Goal: Information Seeking & Learning: Check status

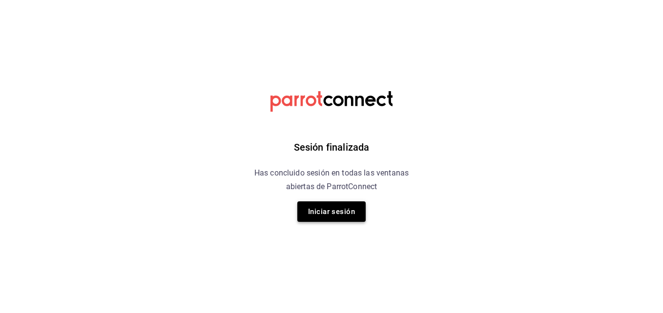
click at [326, 214] on button "Iniciar sesión" at bounding box center [331, 212] width 68 height 21
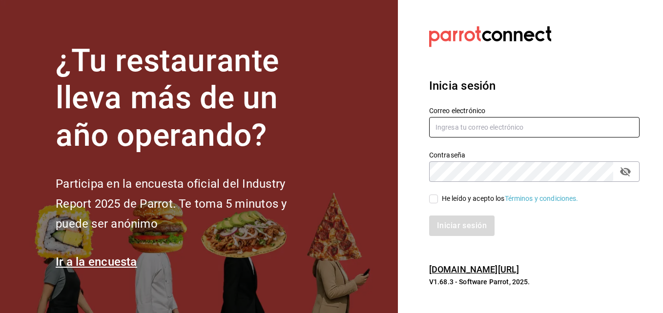
type input "angelasilvaperea@gmail.com"
click at [432, 201] on input "He leído y acepto los Términos y condiciones." at bounding box center [433, 199] width 9 height 9
checkbox input "true"
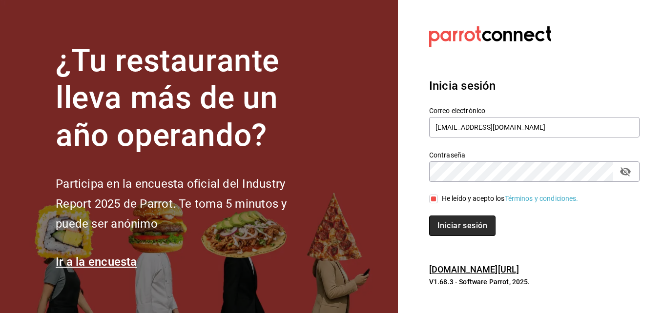
click at [457, 229] on button "Iniciar sesión" at bounding box center [462, 226] width 66 height 21
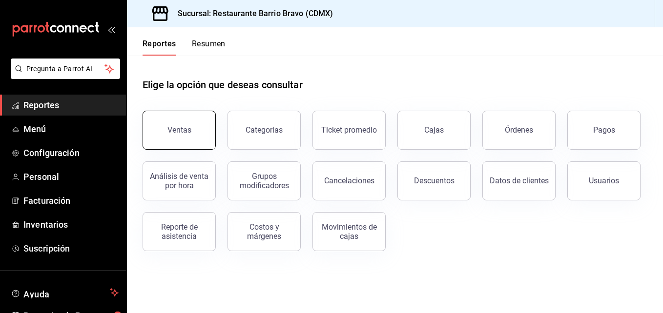
click at [175, 137] on button "Ventas" at bounding box center [179, 130] width 73 height 39
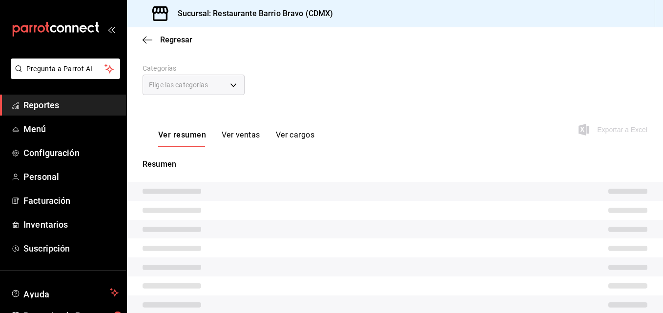
scroll to position [122, 0]
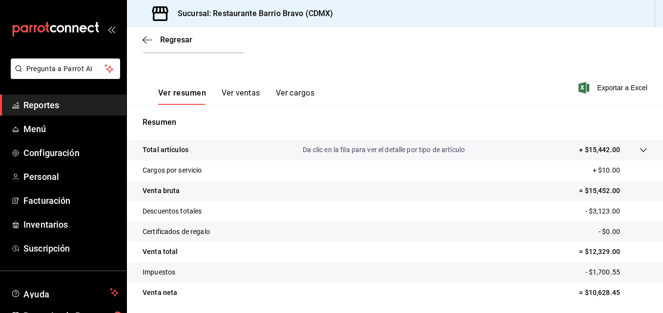
click at [242, 94] on button "Ver ventas" at bounding box center [241, 96] width 39 height 17
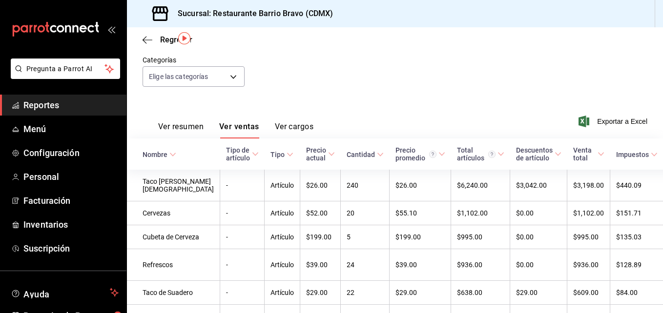
scroll to position [28, 0]
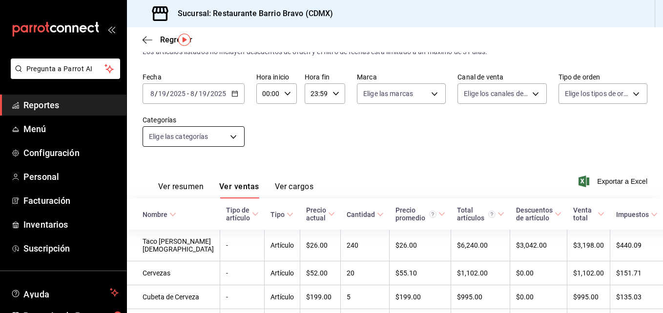
click at [229, 140] on body "Pregunta a Parrot AI Reportes Menú Configuración Personal Facturación Inventari…" at bounding box center [331, 156] width 663 height 313
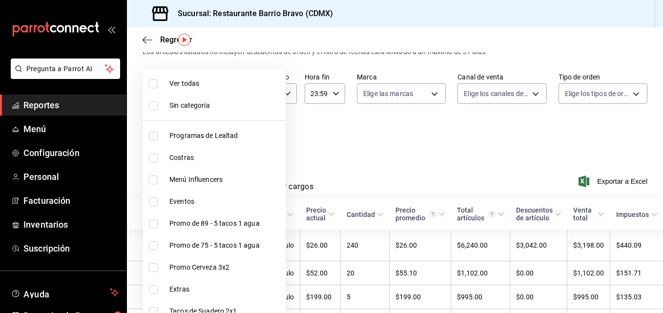
scroll to position [251, 0]
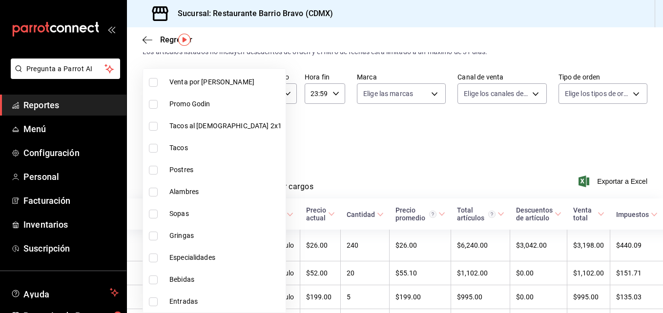
click at [152, 283] on input "checkbox" at bounding box center [153, 280] width 9 height 9
checkbox input "true"
type input "7fa84fa0-b9ca-49ef-be16-7673f7613eff"
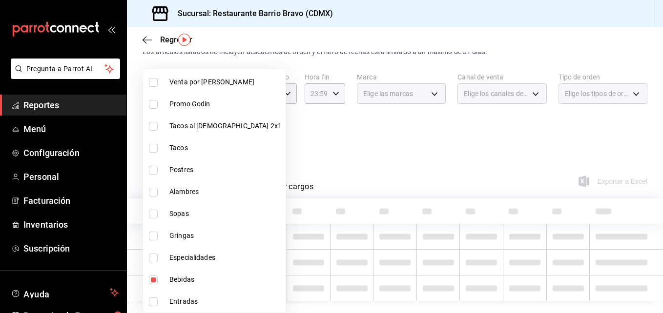
click at [318, 167] on div at bounding box center [331, 156] width 663 height 313
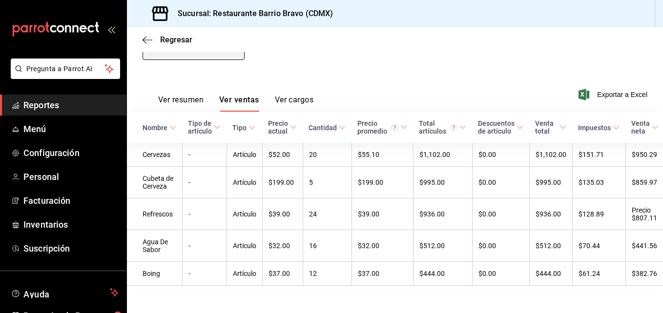
scroll to position [135, 0]
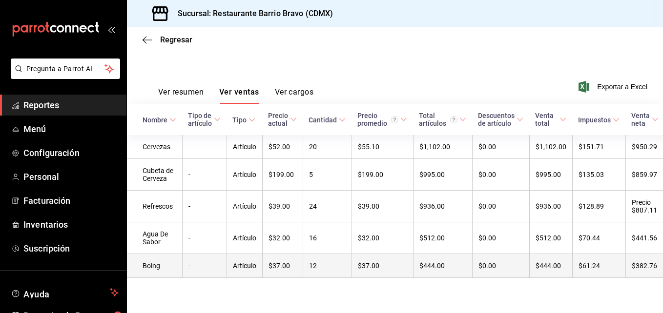
click at [306, 264] on td "12" at bounding box center [327, 266] width 49 height 24
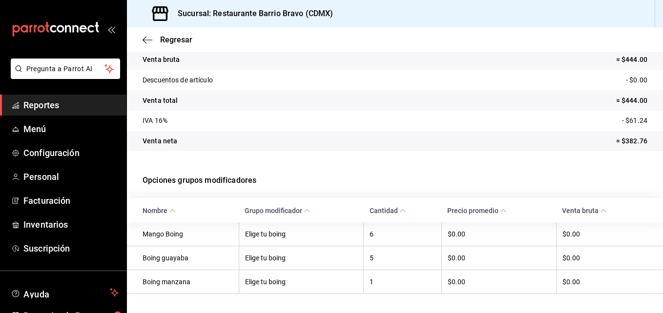
scroll to position [125, 0]
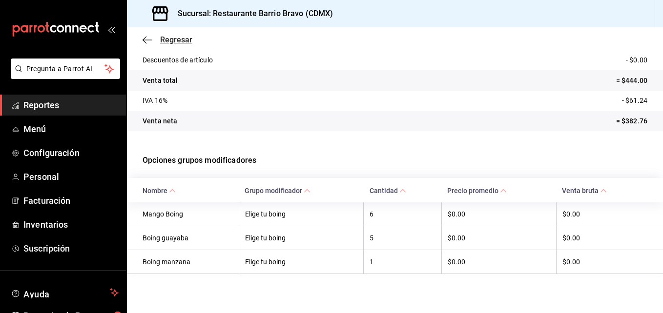
click at [158, 43] on span "Regresar" at bounding box center [168, 39] width 50 height 9
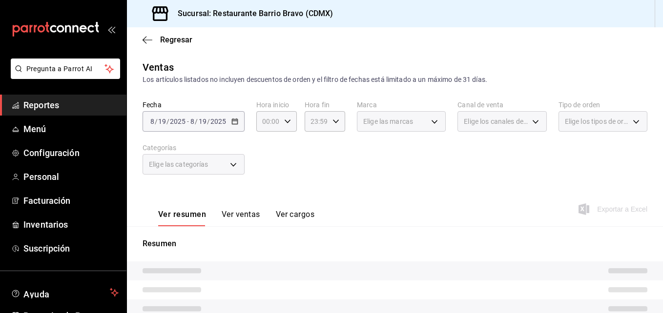
click at [223, 169] on div "Elige las categorías" at bounding box center [194, 164] width 102 height 21
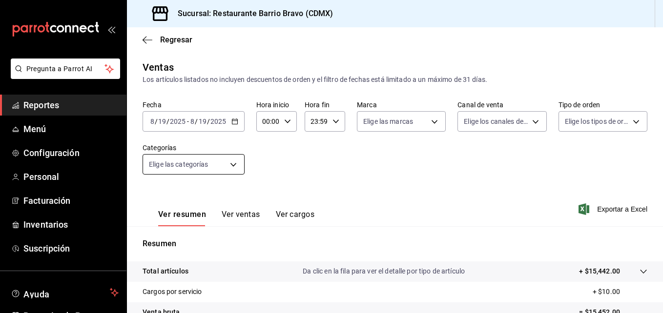
click at [223, 169] on body "Pregunta a Parrot AI Reportes Menú Configuración Personal Facturación Inventari…" at bounding box center [331, 156] width 663 height 313
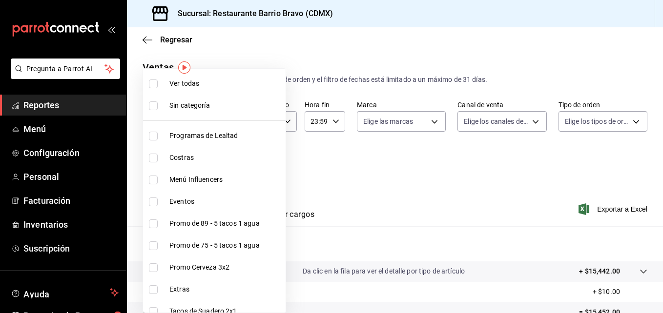
scroll to position [251, 0]
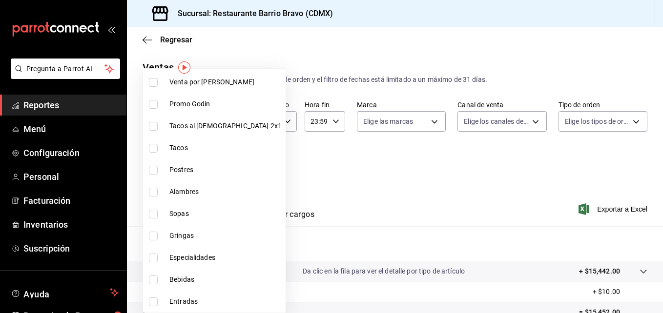
click at [156, 280] on input "checkbox" at bounding box center [153, 280] width 9 height 9
checkbox input "true"
type input "7fa84fa0-b9ca-49ef-be16-7673f7613eff"
click at [329, 195] on div at bounding box center [331, 156] width 663 height 313
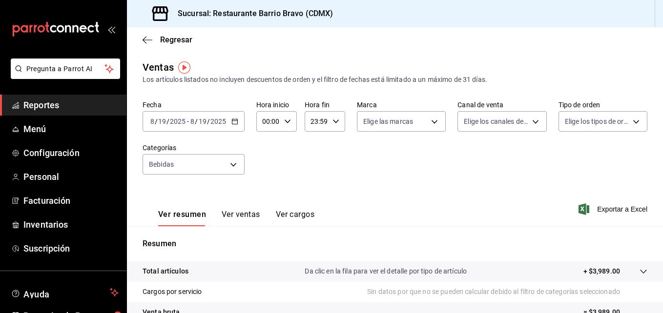
click at [237, 221] on button "Ver ventas" at bounding box center [241, 218] width 39 height 17
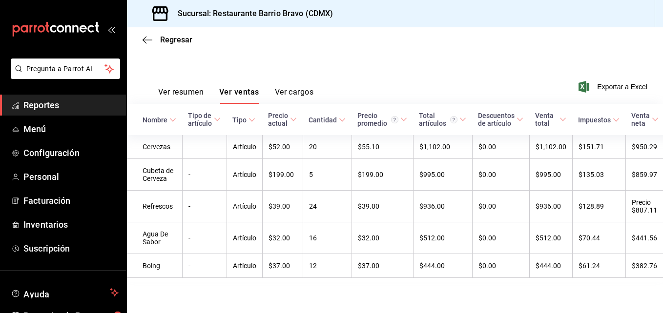
scroll to position [128, 0]
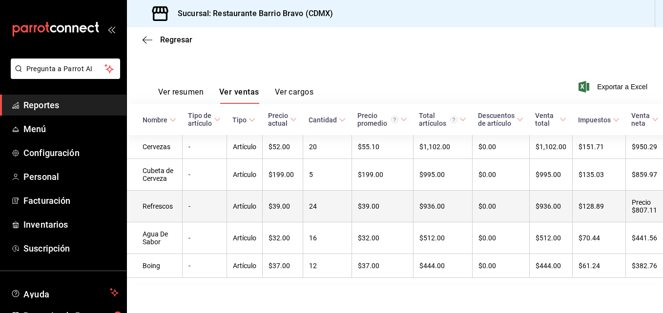
click at [248, 209] on td "Artículo" at bounding box center [245, 207] width 36 height 32
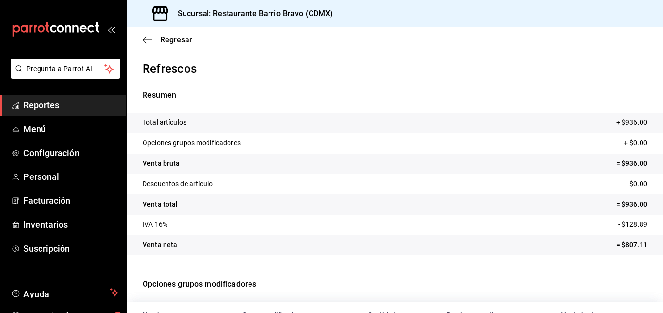
scroll to position [125, 0]
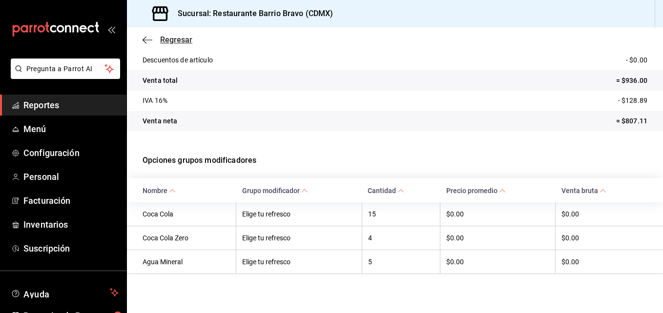
click at [150, 41] on icon "button" at bounding box center [148, 40] width 10 height 9
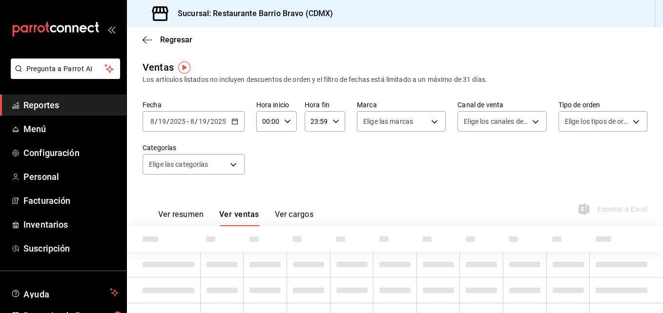
type input "7fa84fa0-b9ca-49ef-be16-7673f7613eff"
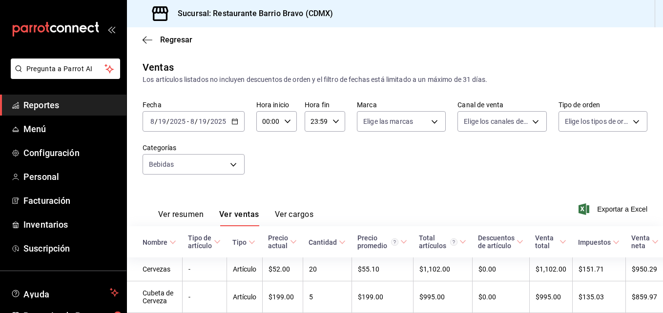
scroll to position [135, 0]
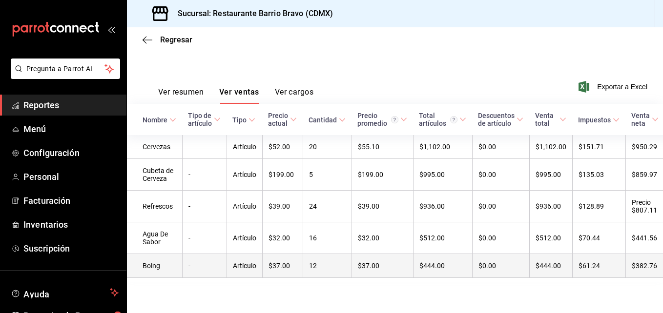
click at [195, 260] on td "-" at bounding box center [204, 266] width 44 height 24
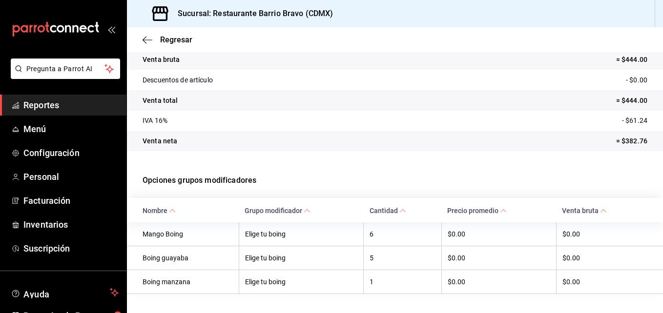
scroll to position [125, 0]
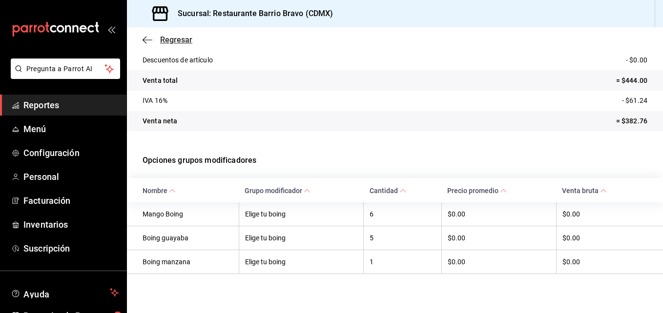
click at [146, 39] on icon "button" at bounding box center [148, 40] width 10 height 9
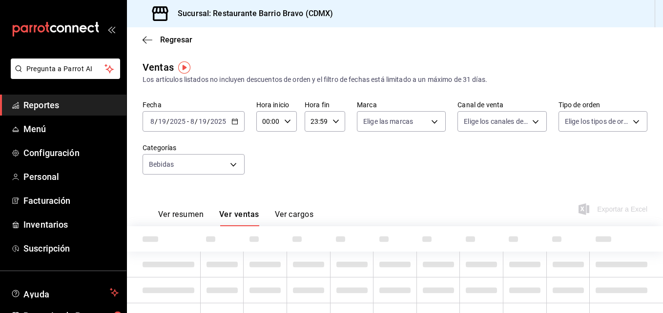
type input "7fa84fa0-b9ca-49ef-be16-7673f7613eff"
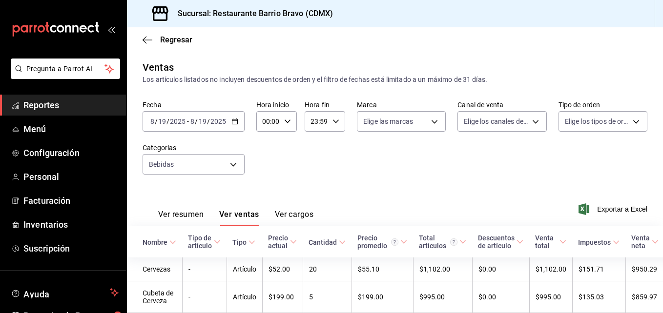
scroll to position [135, 0]
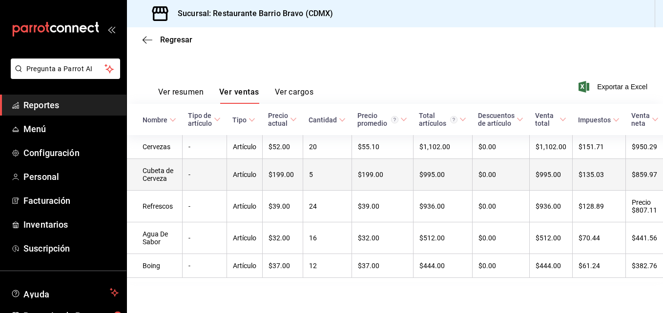
click at [178, 168] on td "Cubeta de Cerveza" at bounding box center [154, 175] width 55 height 32
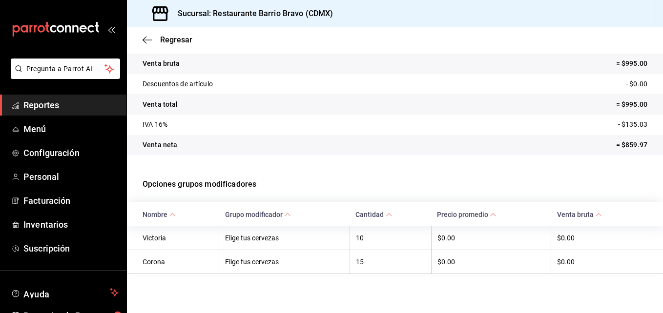
scroll to position [101, 0]
click at [148, 42] on icon "button" at bounding box center [148, 40] width 10 height 9
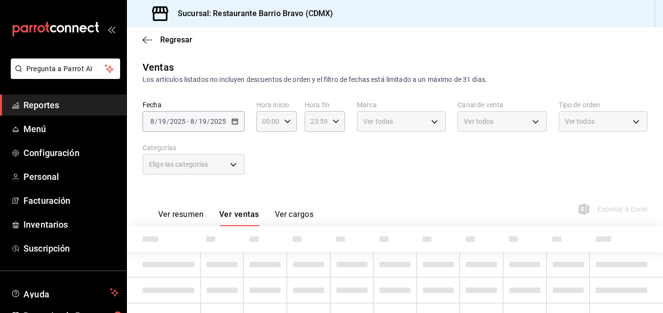
scroll to position [47, 0]
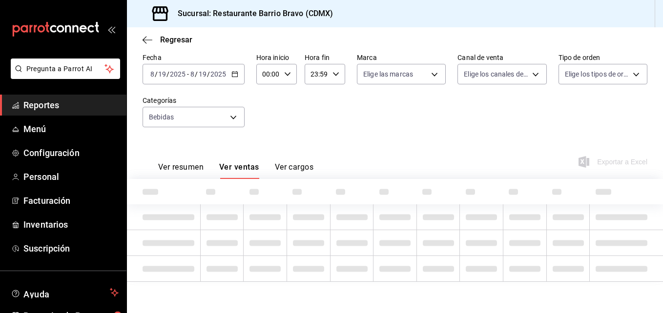
type input "7fa84fa0-b9ca-49ef-be16-7673f7613eff"
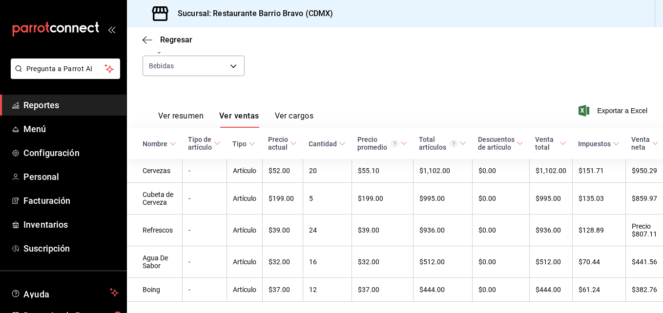
scroll to position [102, 0]
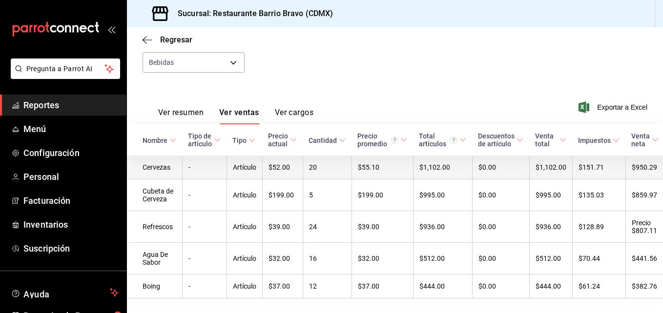
click at [209, 163] on td "-" at bounding box center [204, 168] width 44 height 24
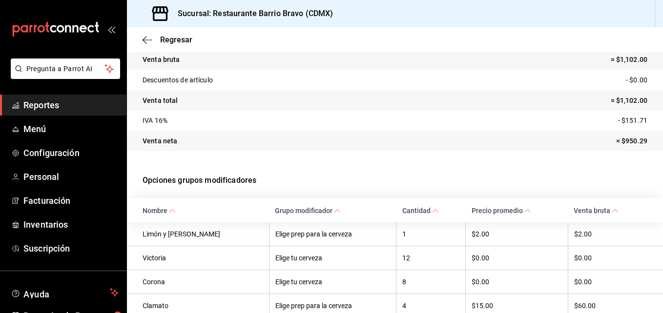
scroll to position [150, 0]
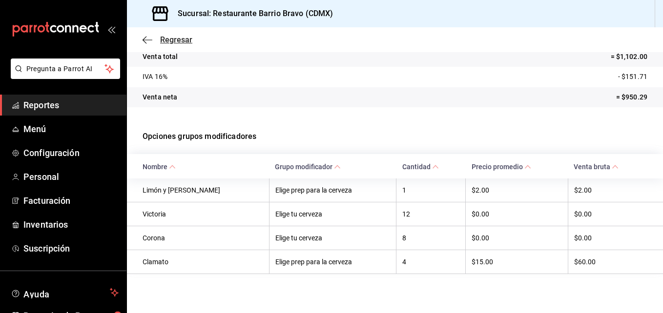
click at [152, 40] on icon "button" at bounding box center [148, 40] width 10 height 0
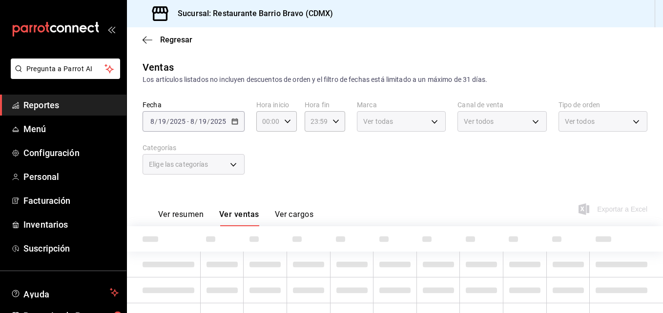
scroll to position [47, 0]
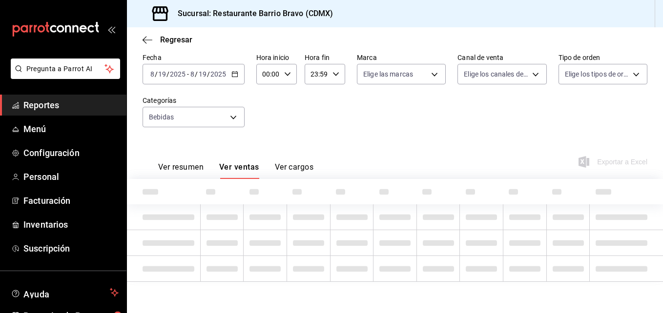
type input "7fa84fa0-b9ca-49ef-be16-7673f7613eff"
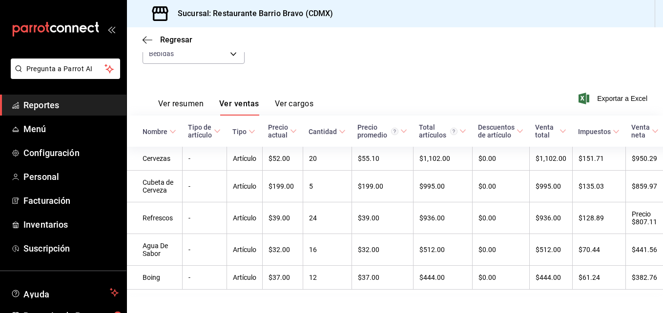
scroll to position [135, 0]
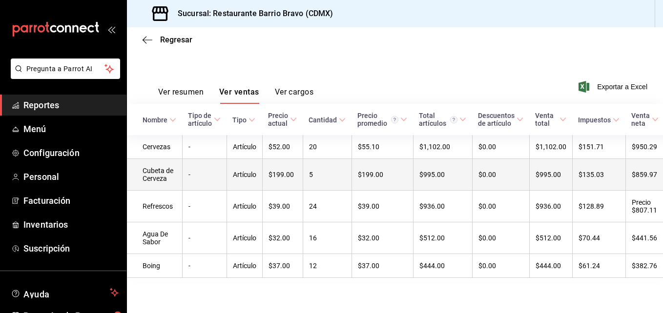
click at [286, 159] on td "$199.00" at bounding box center [282, 175] width 41 height 32
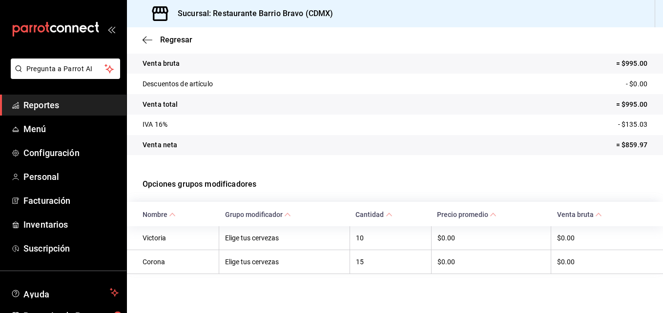
scroll to position [101, 0]
click at [155, 44] on span "Regresar" at bounding box center [168, 39] width 50 height 9
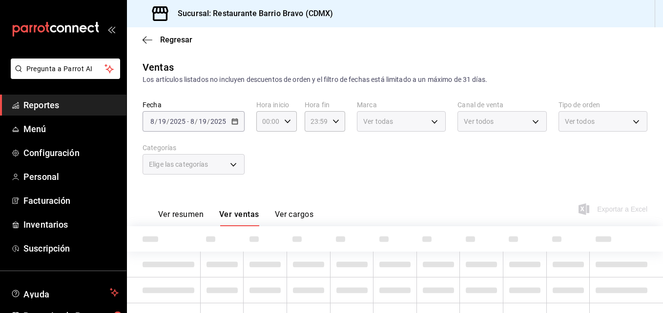
scroll to position [47, 0]
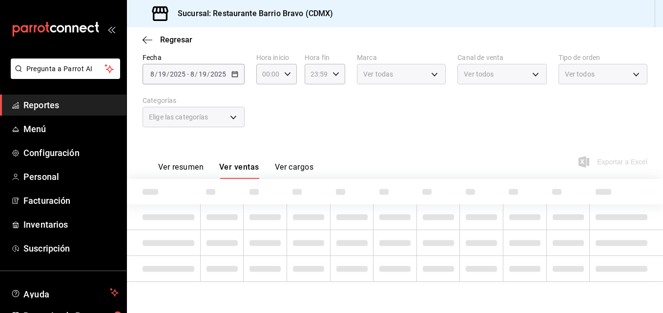
type input "7fa84fa0-b9ca-49ef-be16-7673f7613eff"
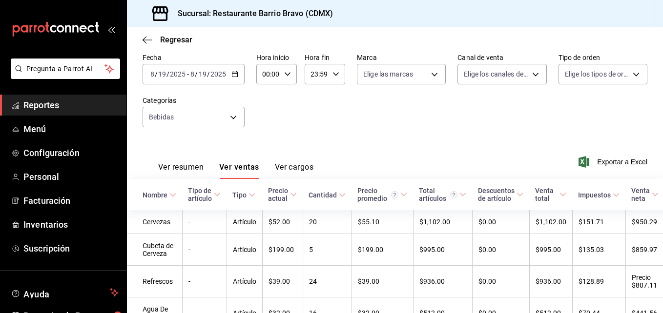
scroll to position [135, 0]
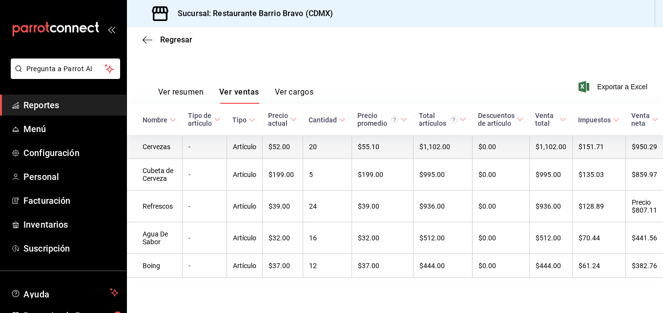
click at [299, 135] on td "$52.00" at bounding box center [282, 147] width 41 height 24
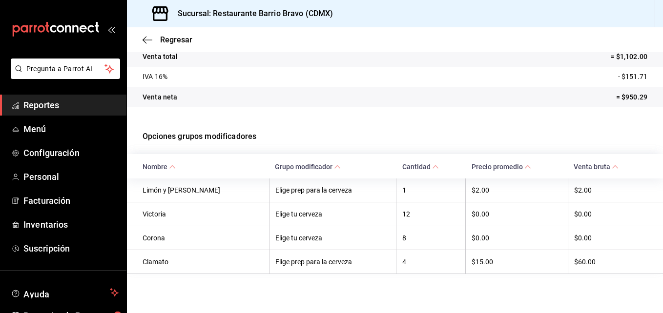
scroll to position [150, 0]
